Goal: Information Seeking & Learning: Learn about a topic

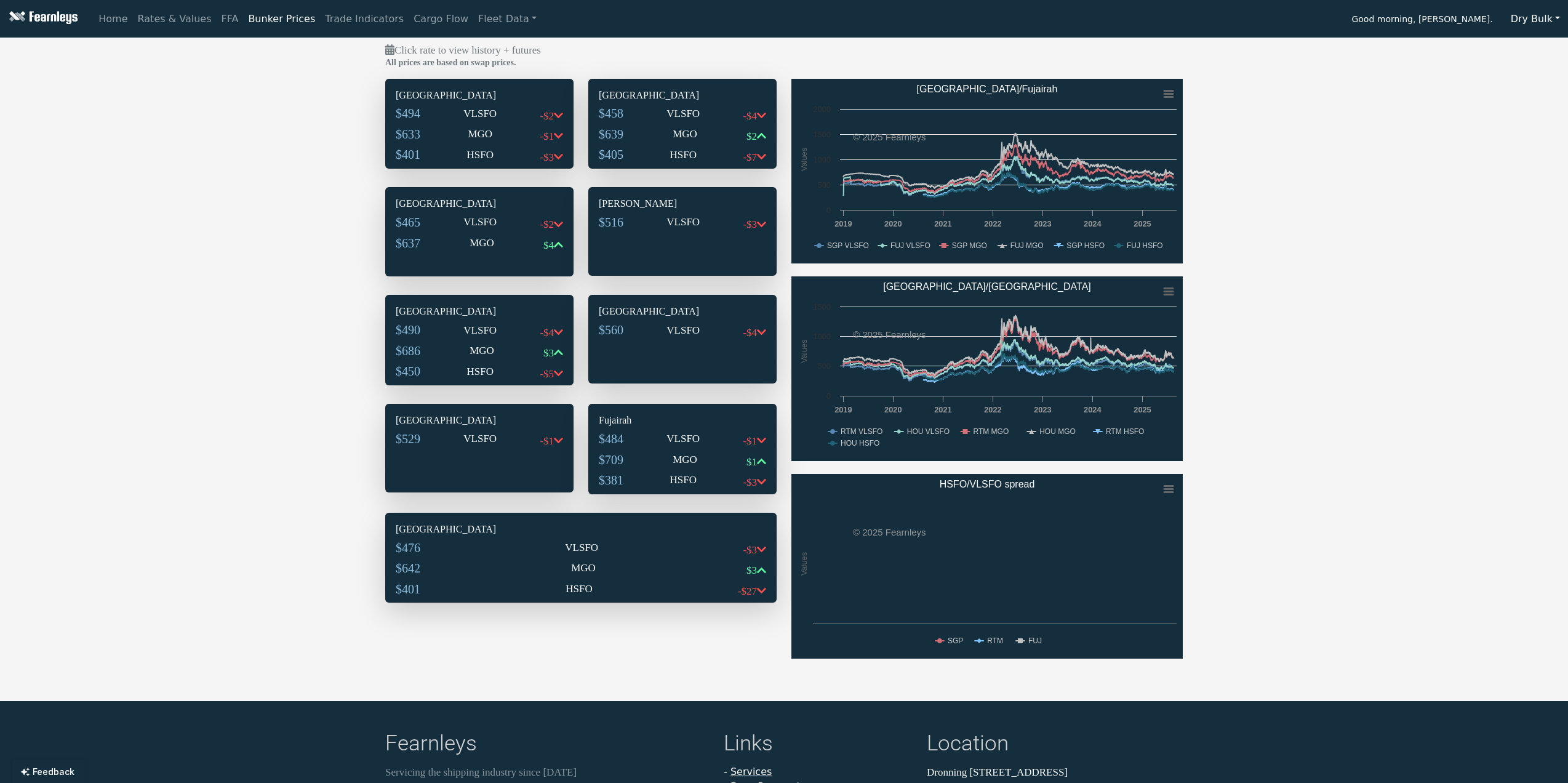
click at [507, 109] on div "$494 VLSFO -$2" at bounding box center [479, 116] width 167 height 21
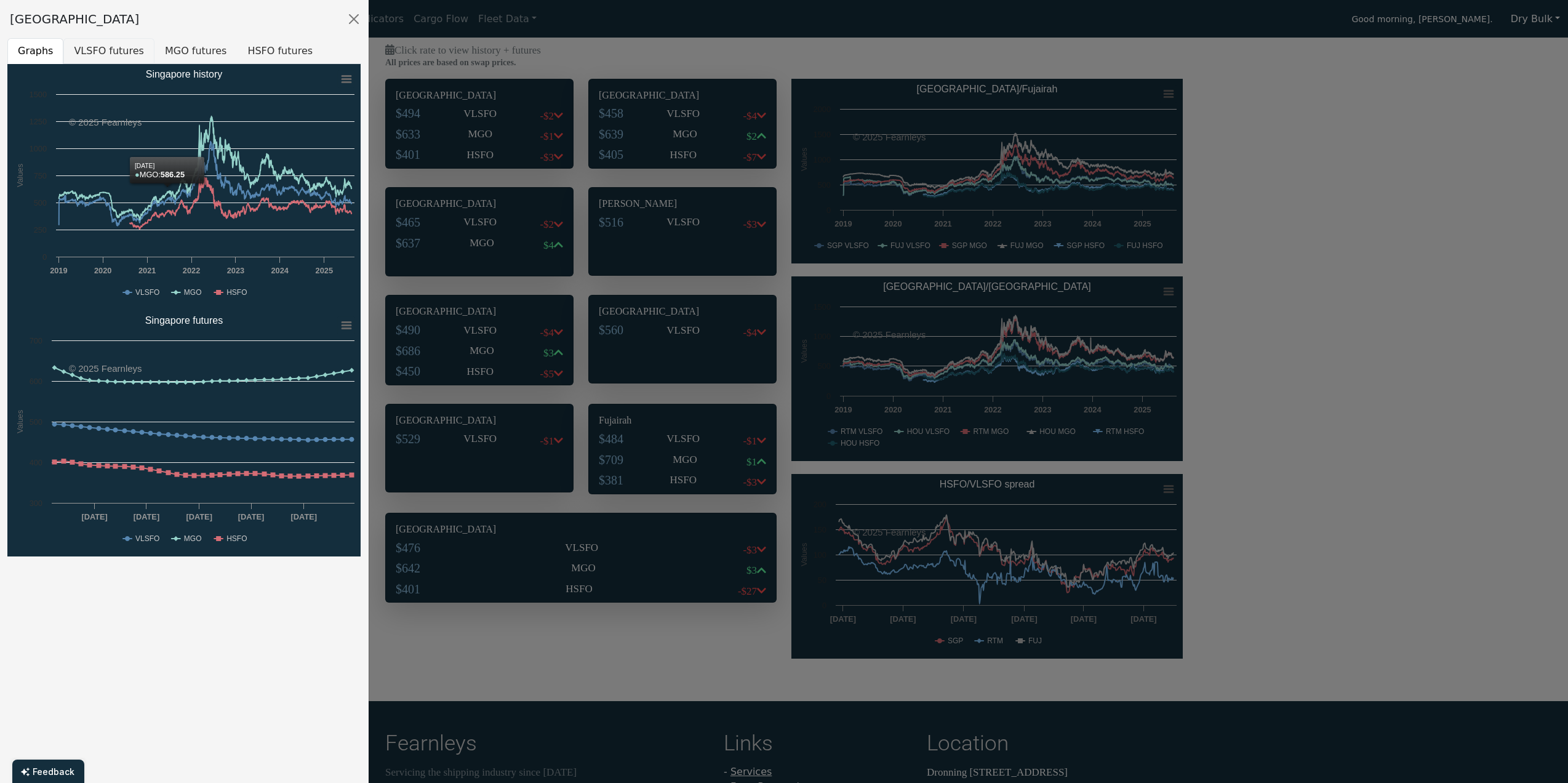
click at [89, 55] on button "VLSFO futures" at bounding box center [109, 51] width 91 height 26
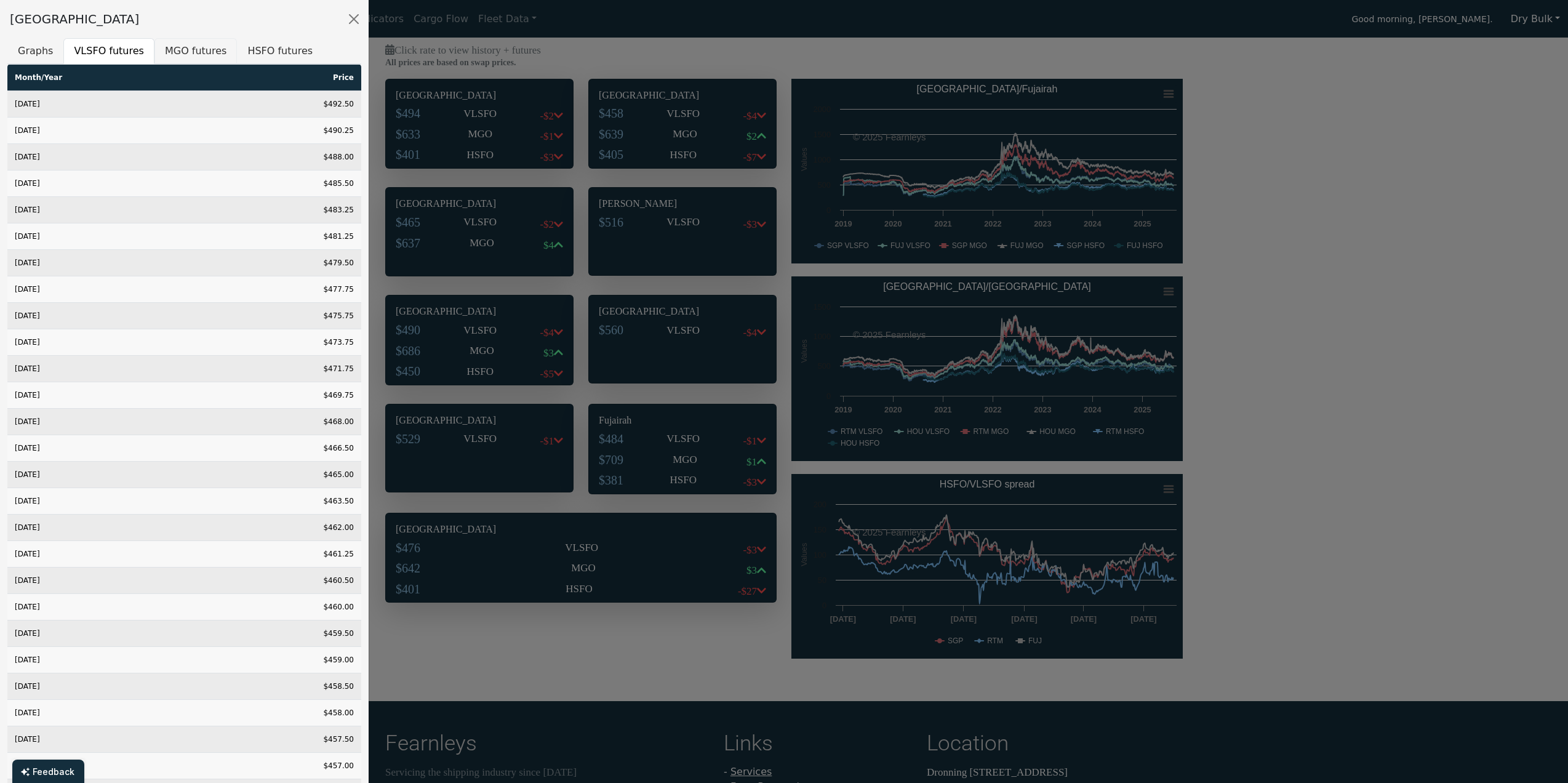
click at [190, 48] on button "MGO futures" at bounding box center [196, 51] width 83 height 26
click at [269, 51] on button "HSFO futures" at bounding box center [280, 51] width 86 height 26
click at [357, 15] on button "Close" at bounding box center [353, 19] width 19 height 19
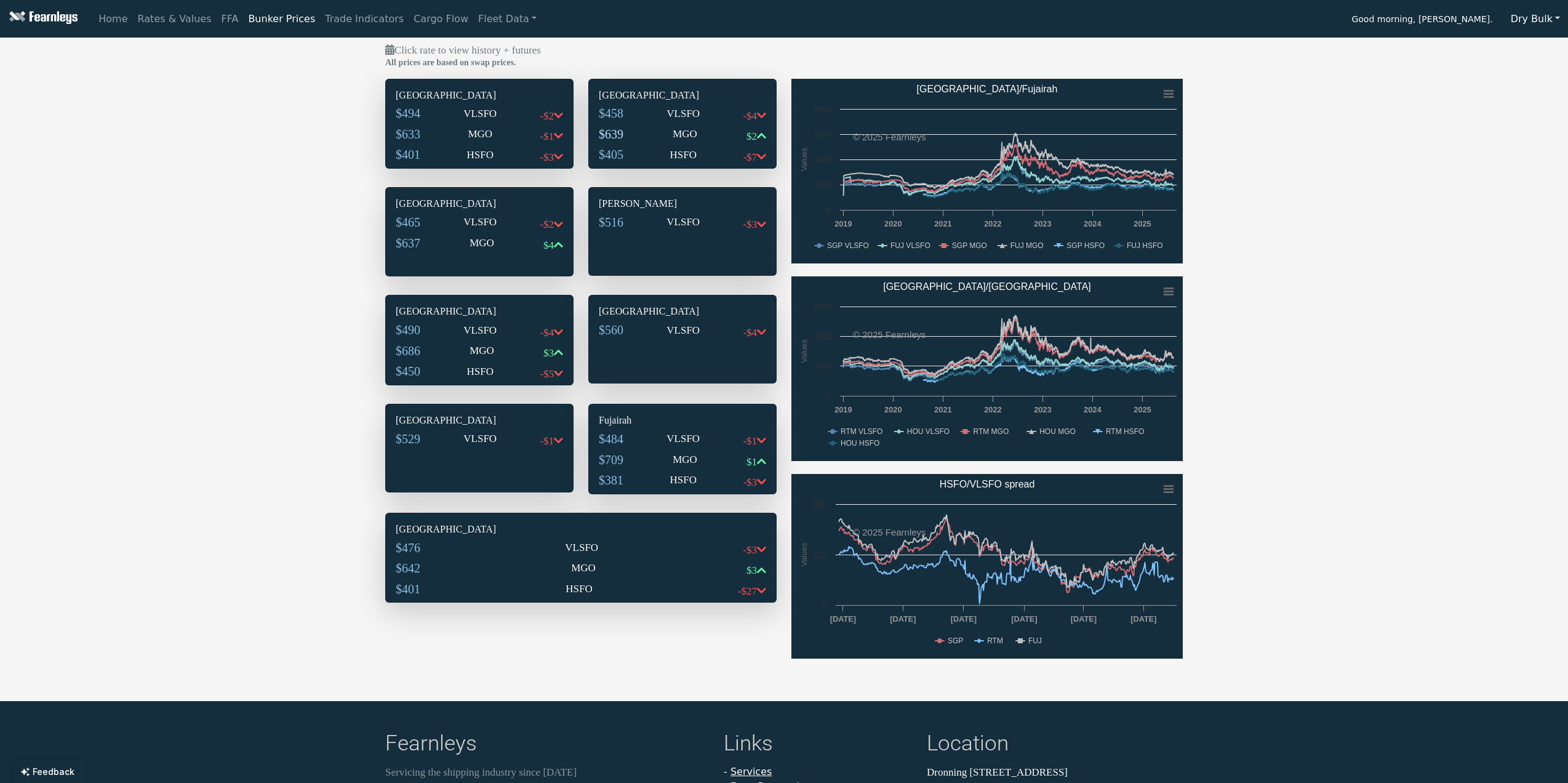
click at [624, 130] on span "$639" at bounding box center [611, 134] width 25 height 13
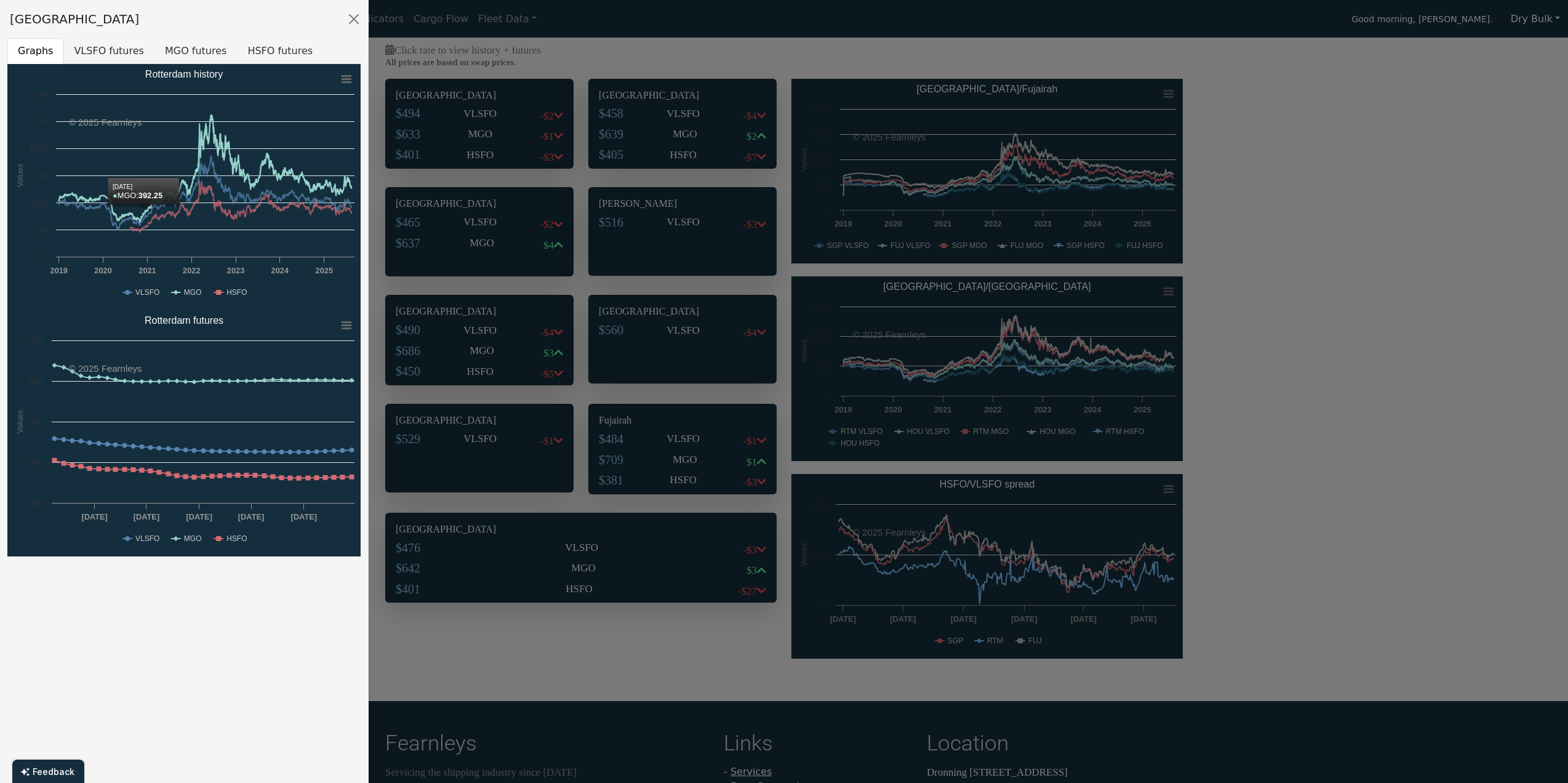
click at [105, 52] on button "VLSFO futures" at bounding box center [109, 51] width 91 height 26
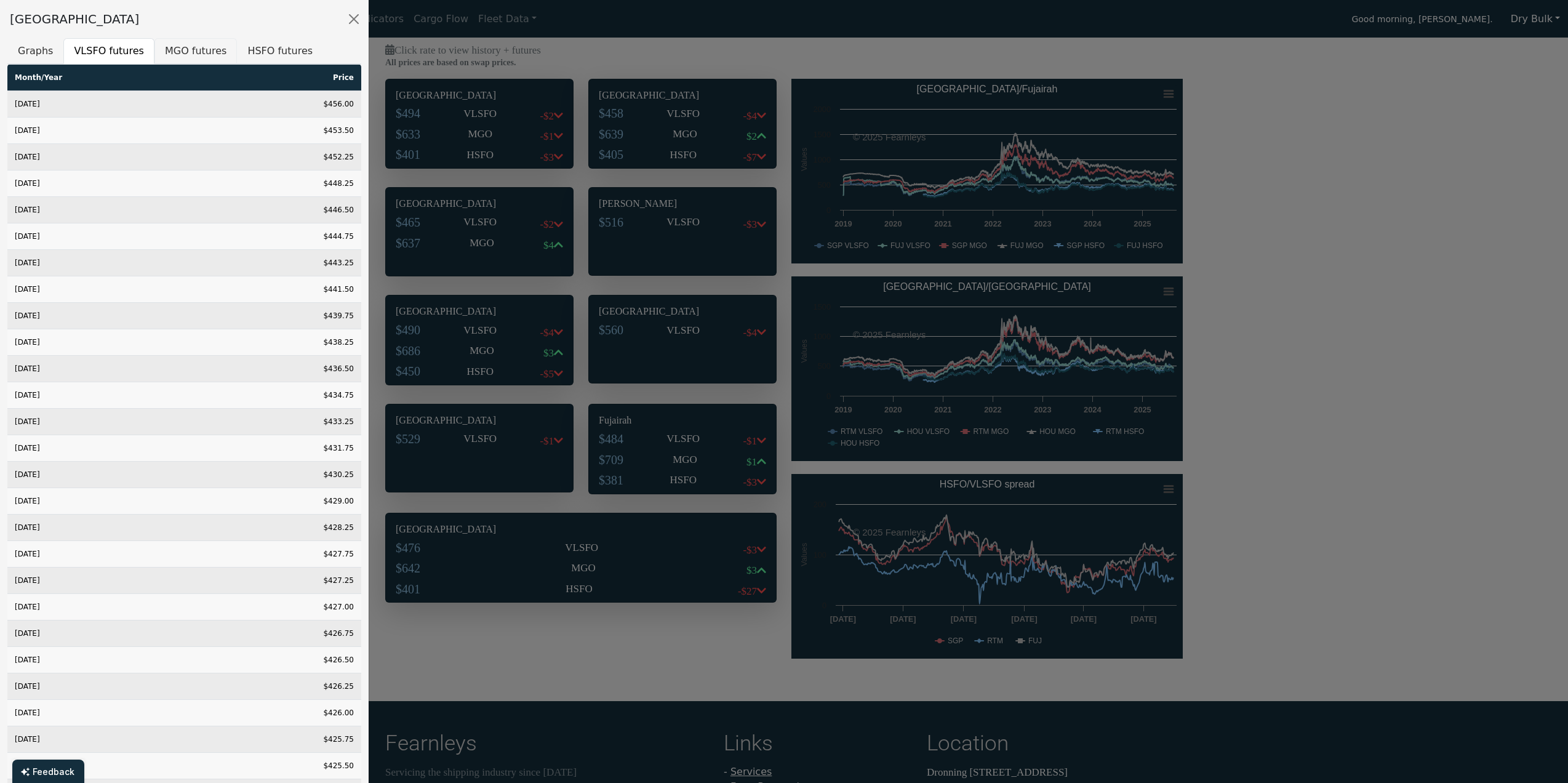
click at [183, 45] on button "MGO futures" at bounding box center [196, 51] width 83 height 26
click at [255, 55] on button "HSFO futures" at bounding box center [280, 51] width 86 height 26
drag, startPoint x: 1273, startPoint y: 502, endPoint x: 10, endPoint y: 386, distance: 1268.3
click at [1273, 502] on div at bounding box center [784, 392] width 1568 height 783
